Goal: Information Seeking & Learning: Learn about a topic

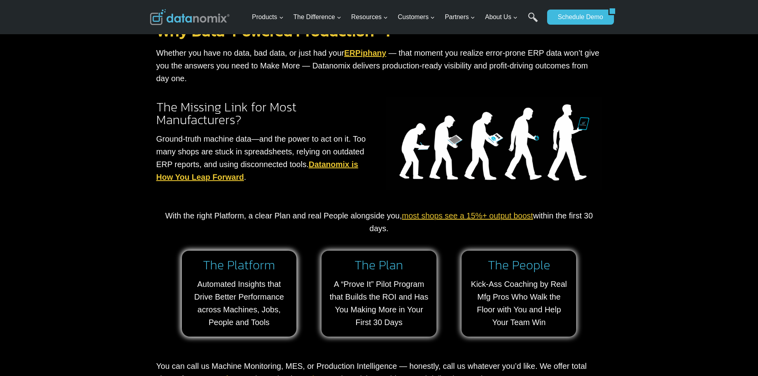
scroll to position [557, 0]
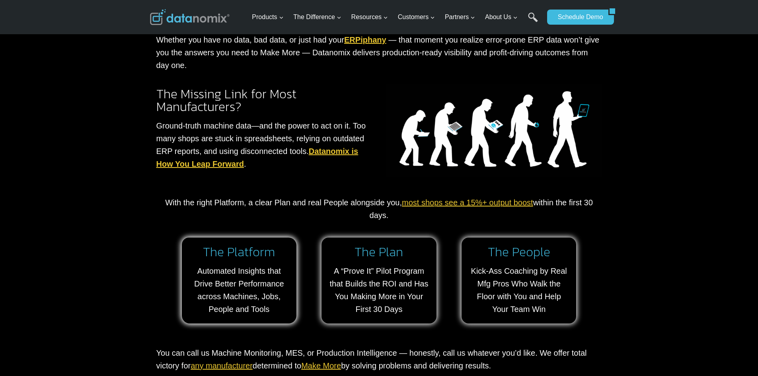
click at [464, 202] on link "most shops see a 15%+ output boost" at bounding box center [467, 202] width 131 height 9
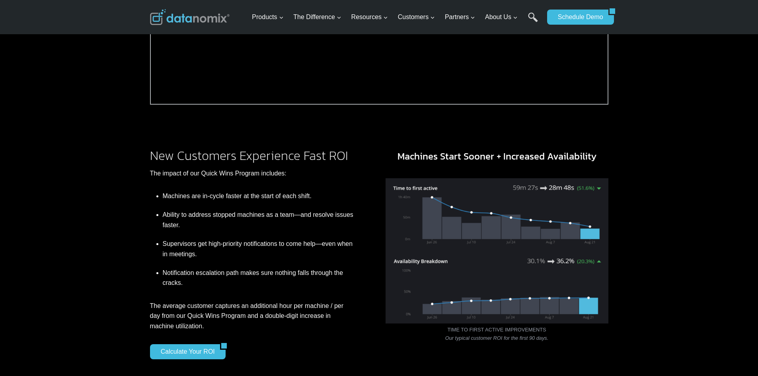
scroll to position [557, 0]
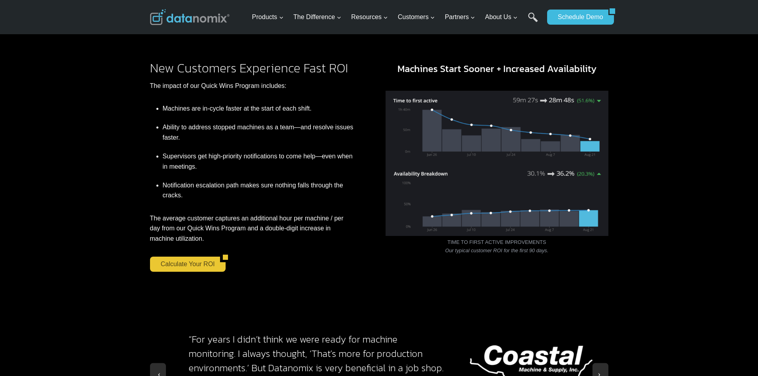
click at [166, 258] on link "Calculate Your ROI" at bounding box center [185, 264] width 70 height 15
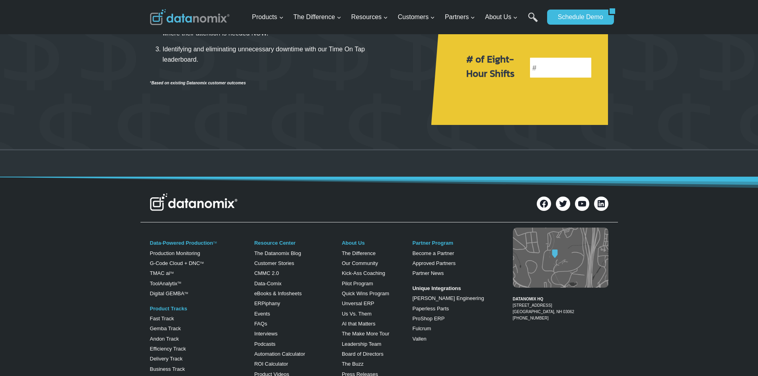
scroll to position [279, 0]
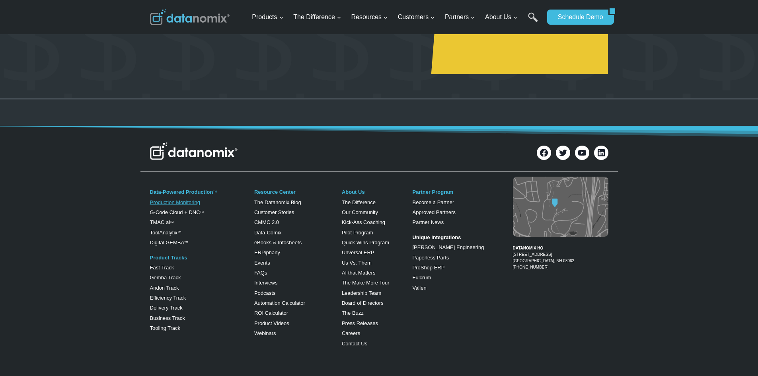
click at [185, 201] on link "Production Monitoring" at bounding box center [175, 202] width 50 height 6
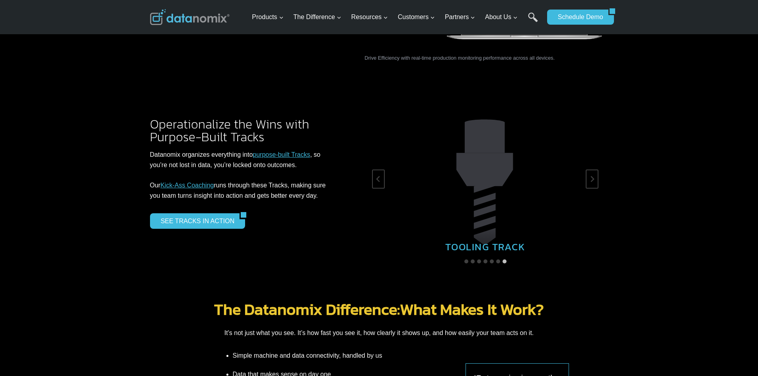
scroll to position [1273, 0]
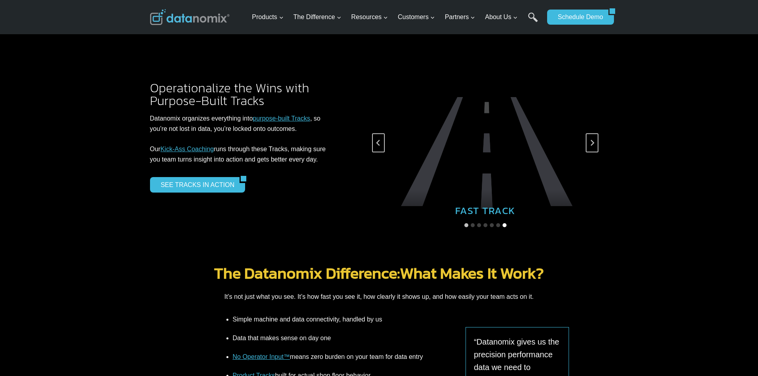
click at [504, 223] on button "Go to slide 7" at bounding box center [505, 225] width 4 height 4
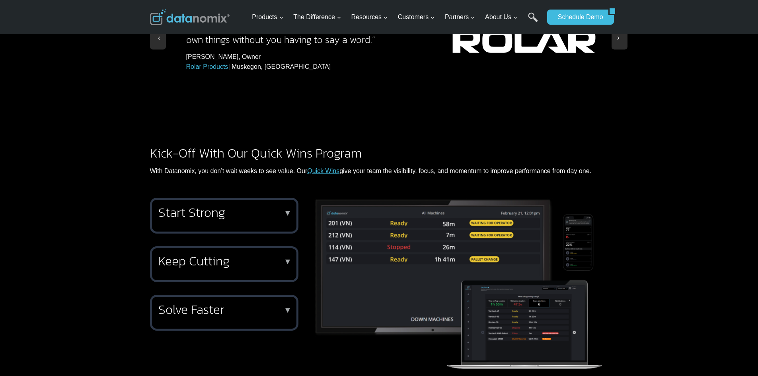
scroll to position [915, 0]
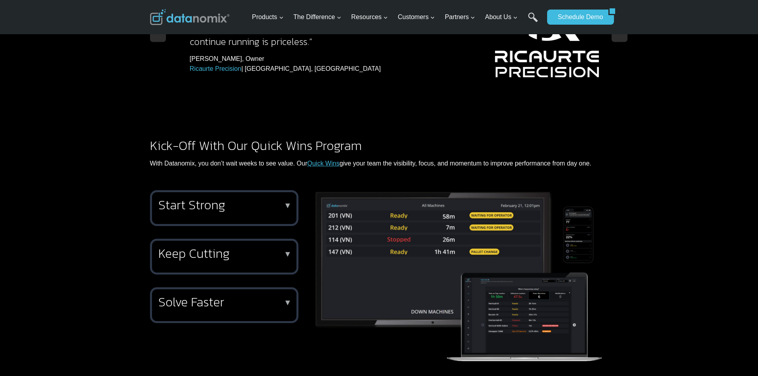
click at [244, 239] on div "Keep Cutting ▼ Stay in cycle with the Stopped Machines Hot List , a live TV vie…" at bounding box center [224, 257] width 148 height 36
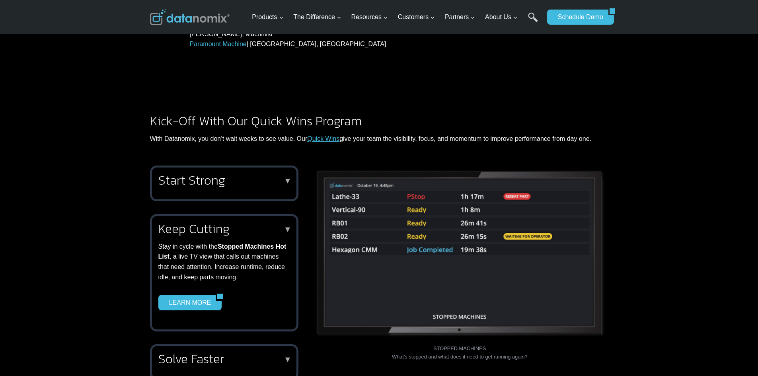
scroll to position [995, 0]
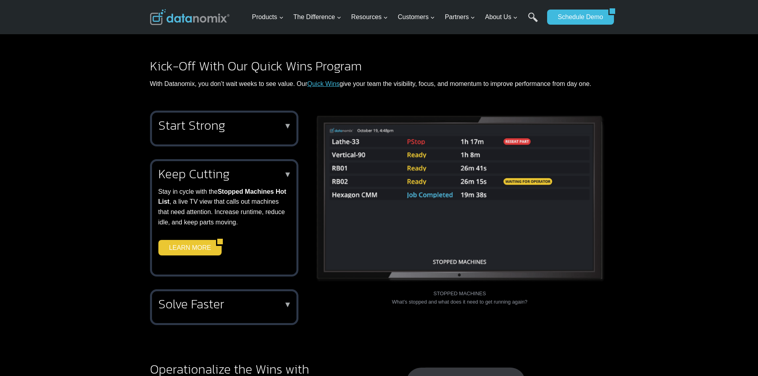
click at [201, 240] on link "LEARN MORE" at bounding box center [187, 247] width 58 height 15
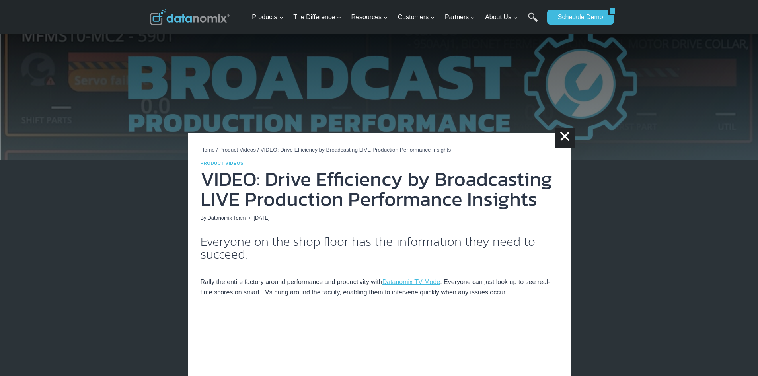
click at [246, 148] on span "Product Videos" at bounding box center [237, 150] width 37 height 6
